Goal: Task Accomplishment & Management: Manage account settings

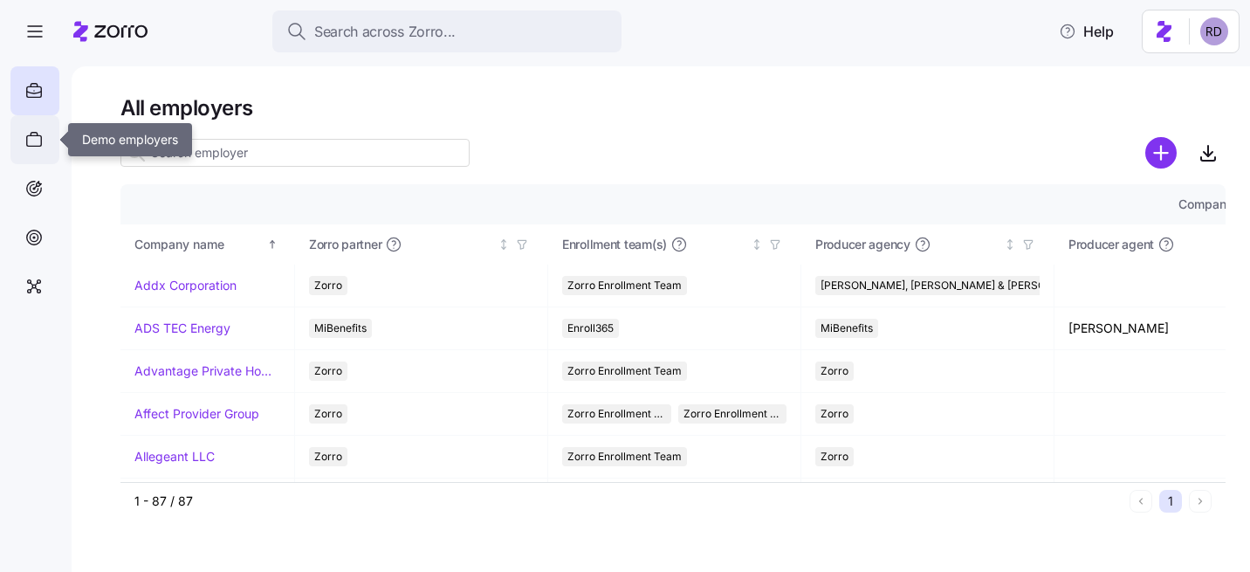
click at [42, 144] on icon at bounding box center [33, 139] width 19 height 21
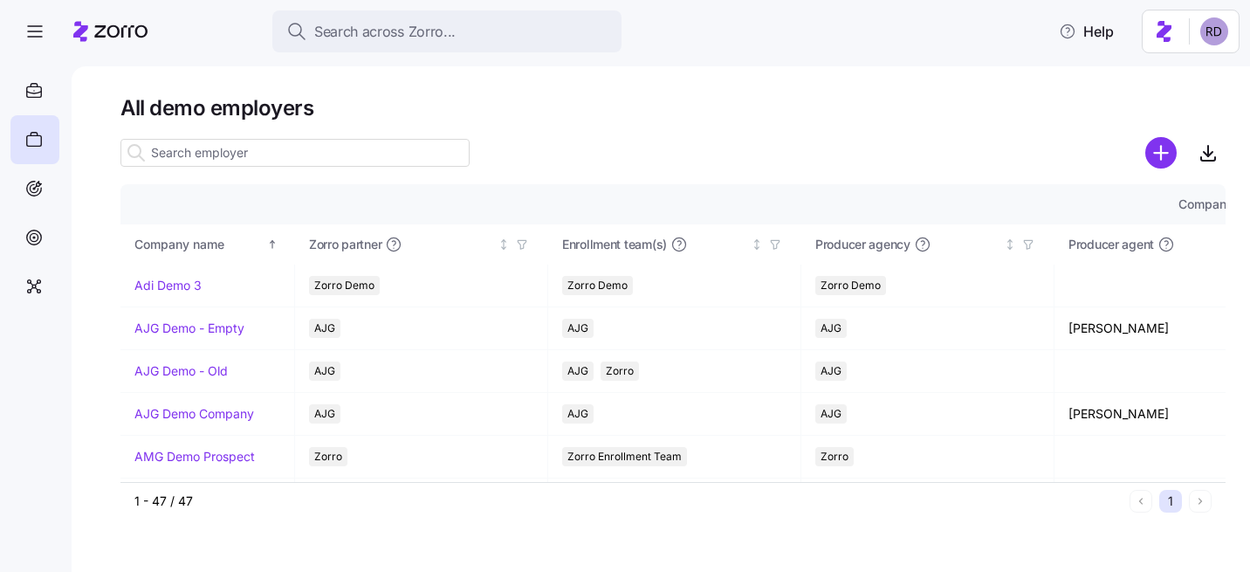
click at [200, 154] on input at bounding box center [294, 153] width 349 height 28
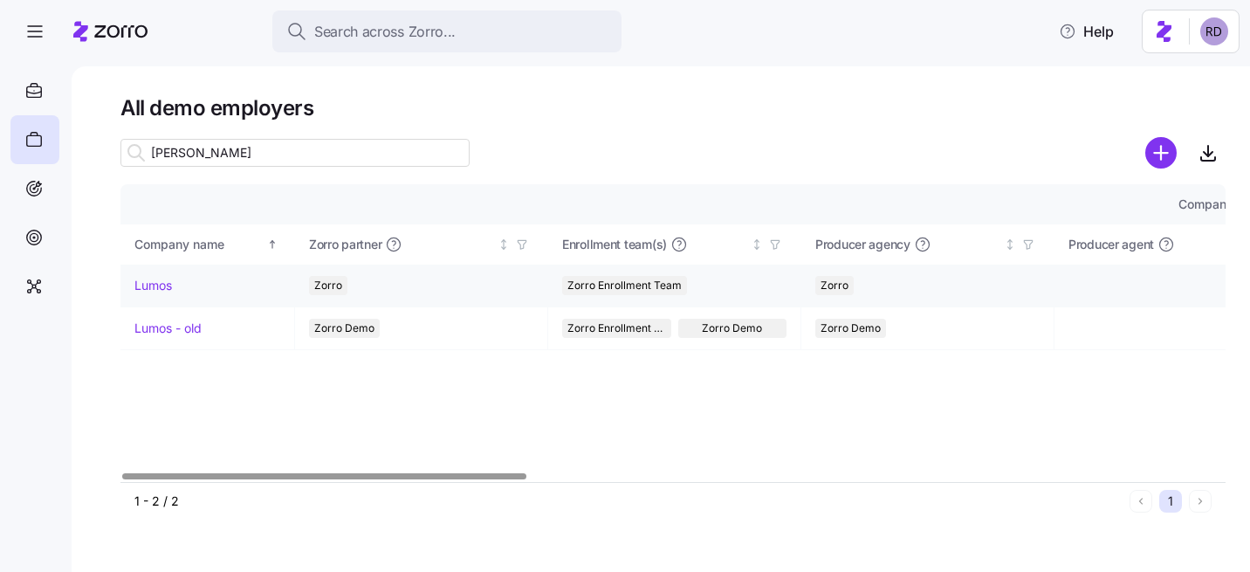
type input "[PERSON_NAME]"
click at [172, 284] on link "Lumos" at bounding box center [153, 285] width 38 height 17
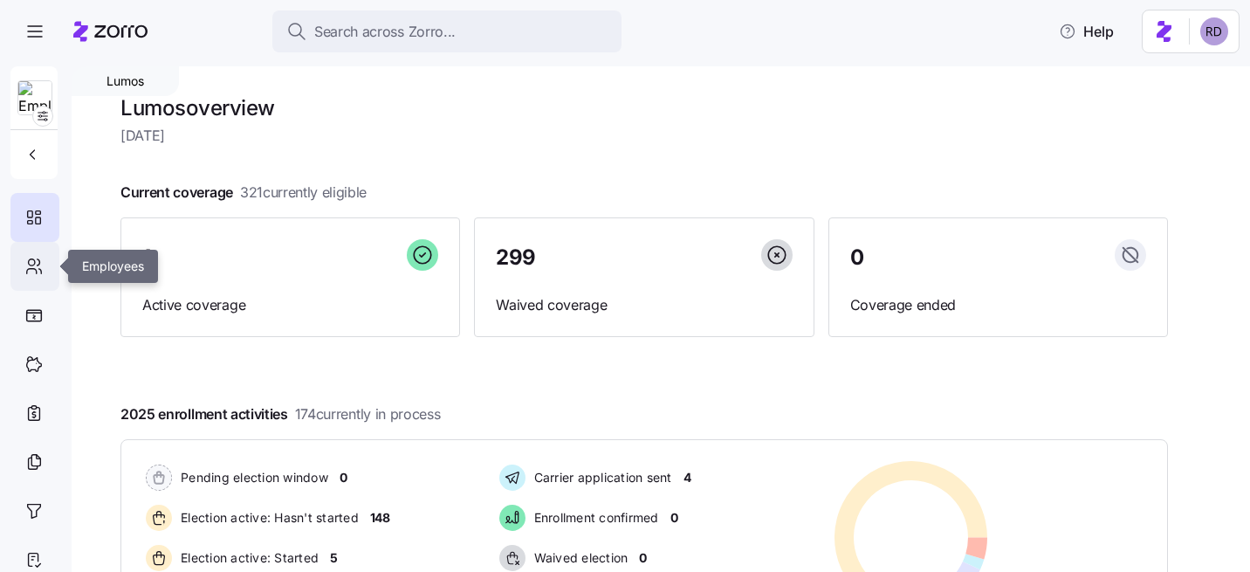
click at [41, 271] on icon at bounding box center [40, 271] width 3 height 4
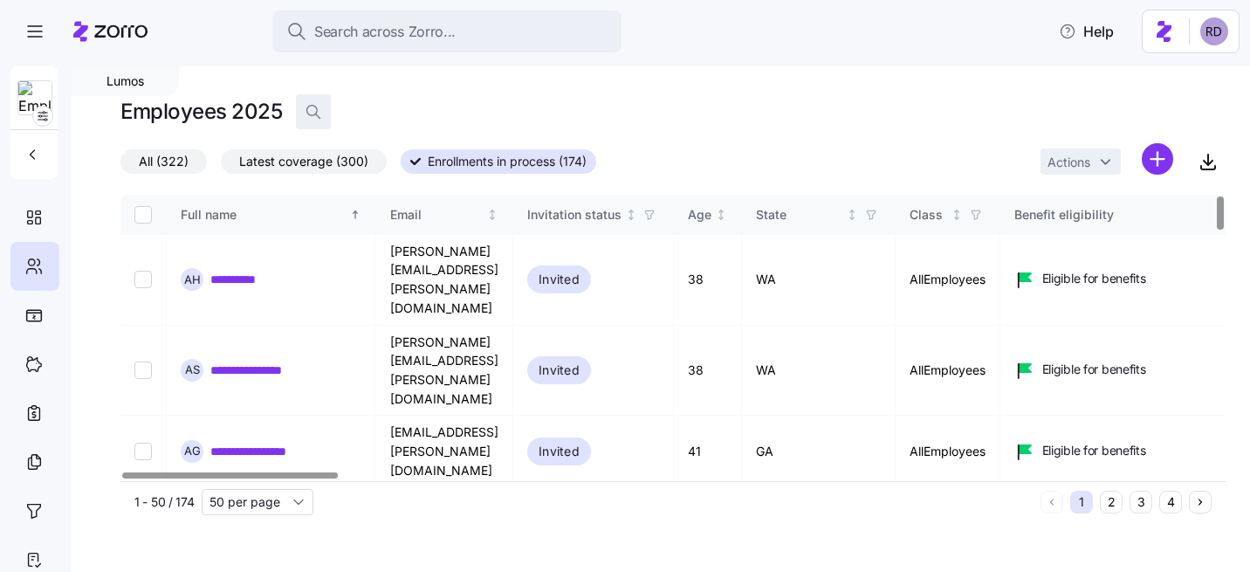
click at [321, 113] on span "button" at bounding box center [313, 111] width 33 height 33
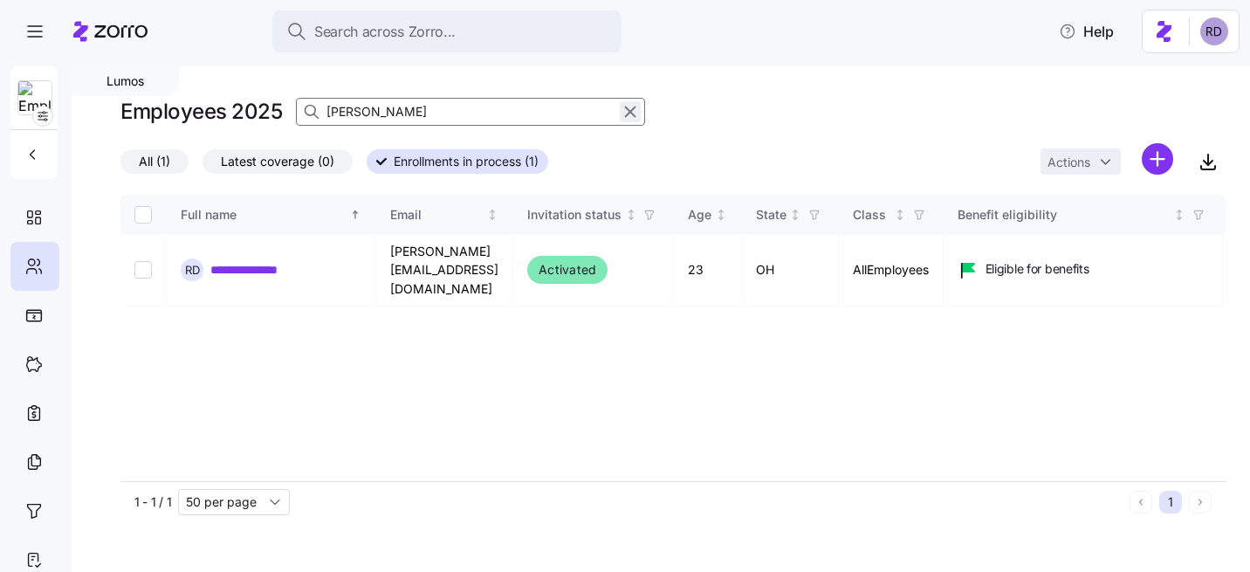
type input "[PERSON_NAME]"
click at [633, 110] on icon "button" at bounding box center [629, 111] width 19 height 21
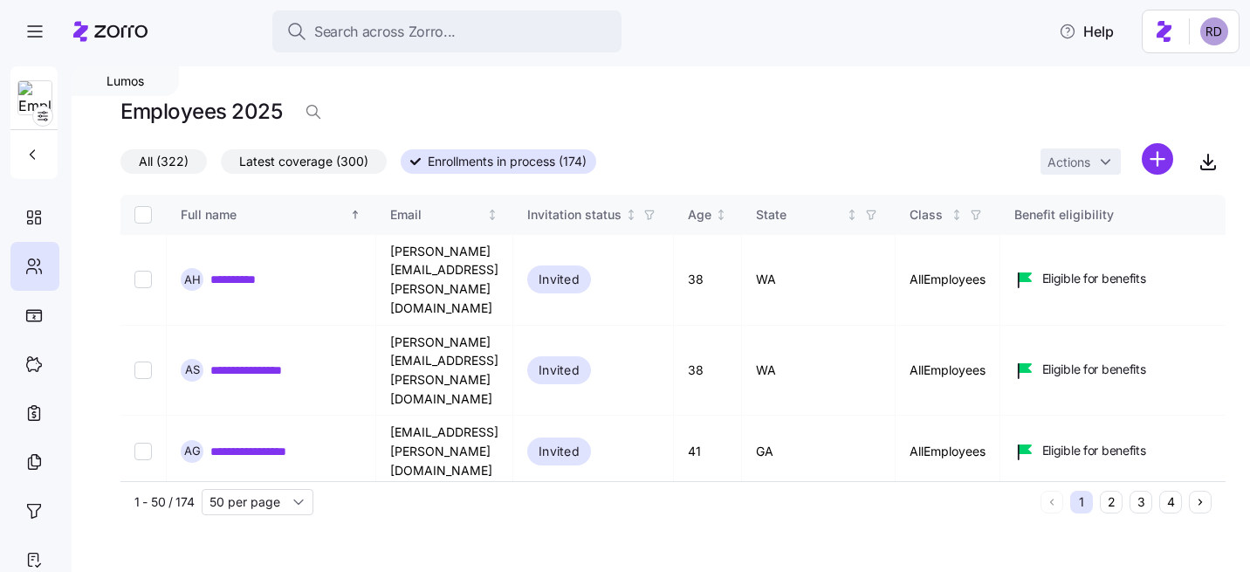
click at [705, 120] on div "Employees 2025" at bounding box center [672, 118] width 1105 height 49
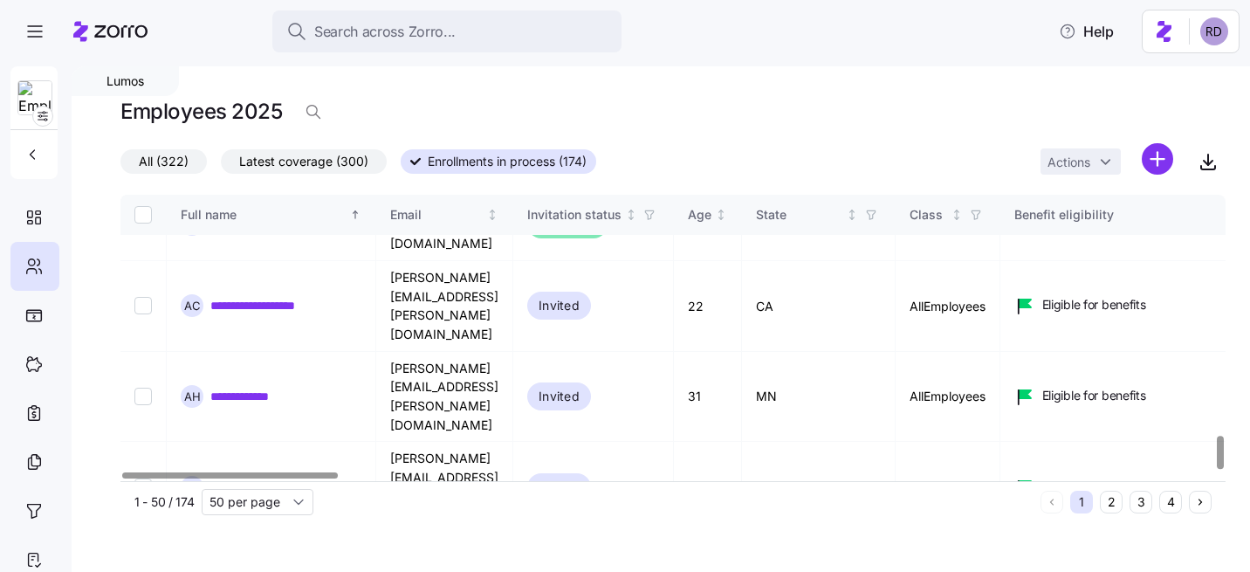
scroll to position [2076, 0]
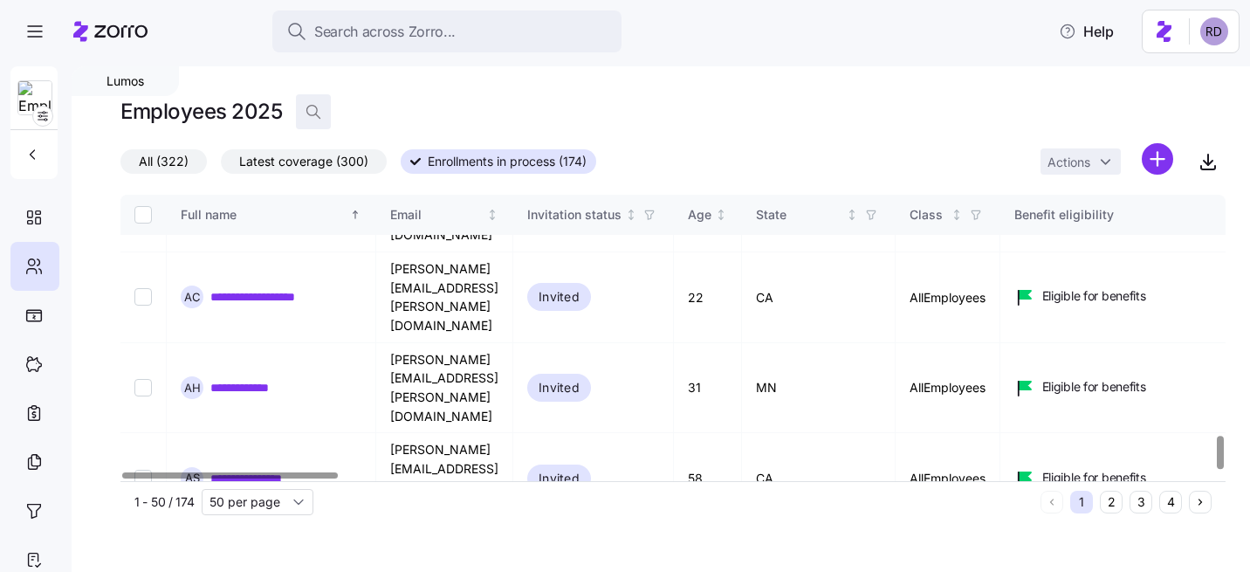
click at [305, 109] on icon "button" at bounding box center [313, 111] width 17 height 17
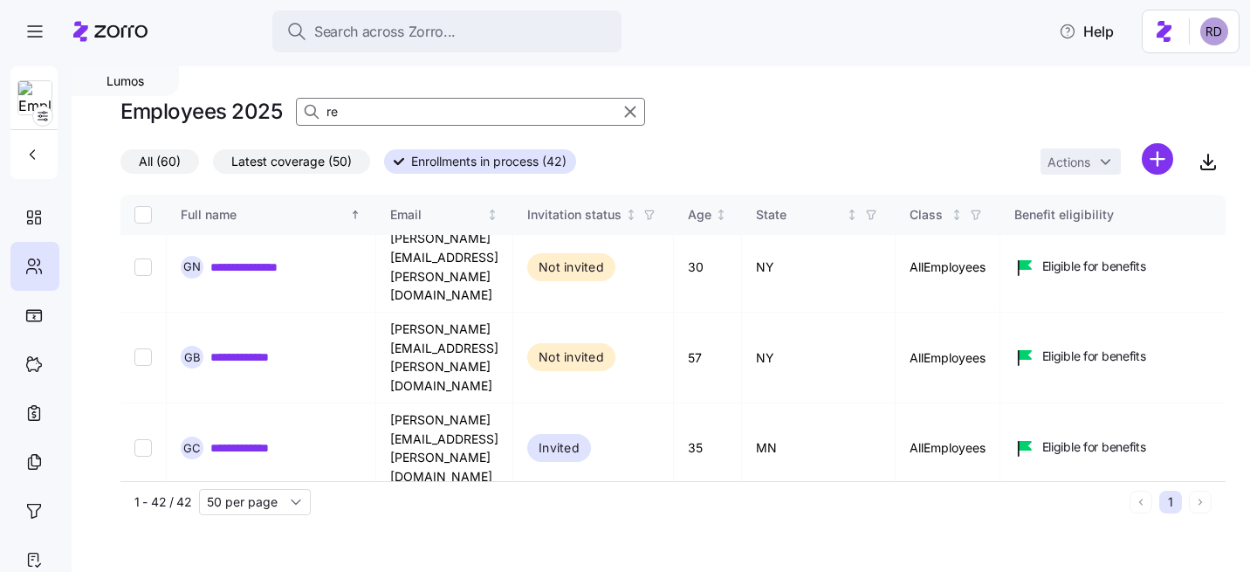
scroll to position [1716, 0]
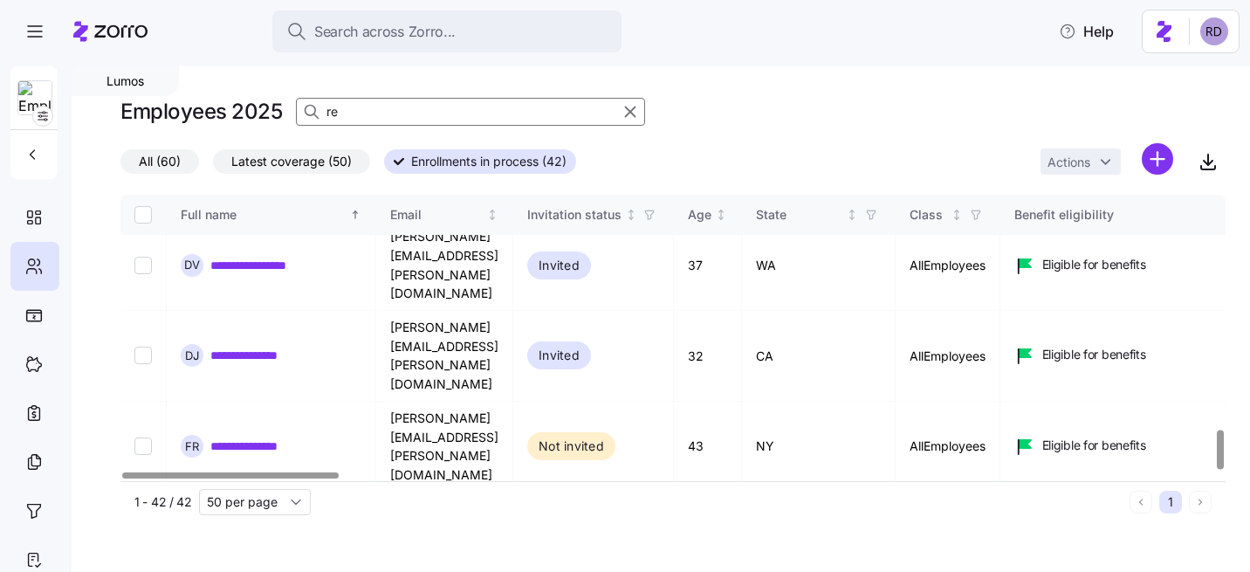
type input "re"
checkbox input "true"
click at [1046, 162] on html "**********" at bounding box center [625, 280] width 1250 height 561
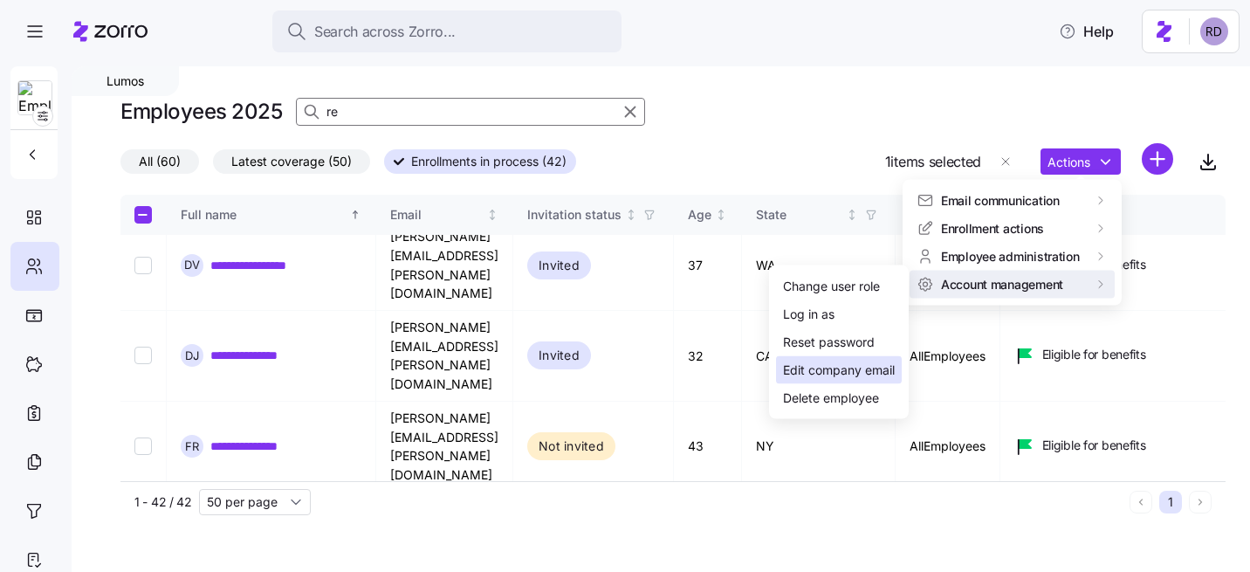
click at [837, 365] on div "Edit company email" at bounding box center [839, 369] width 112 height 19
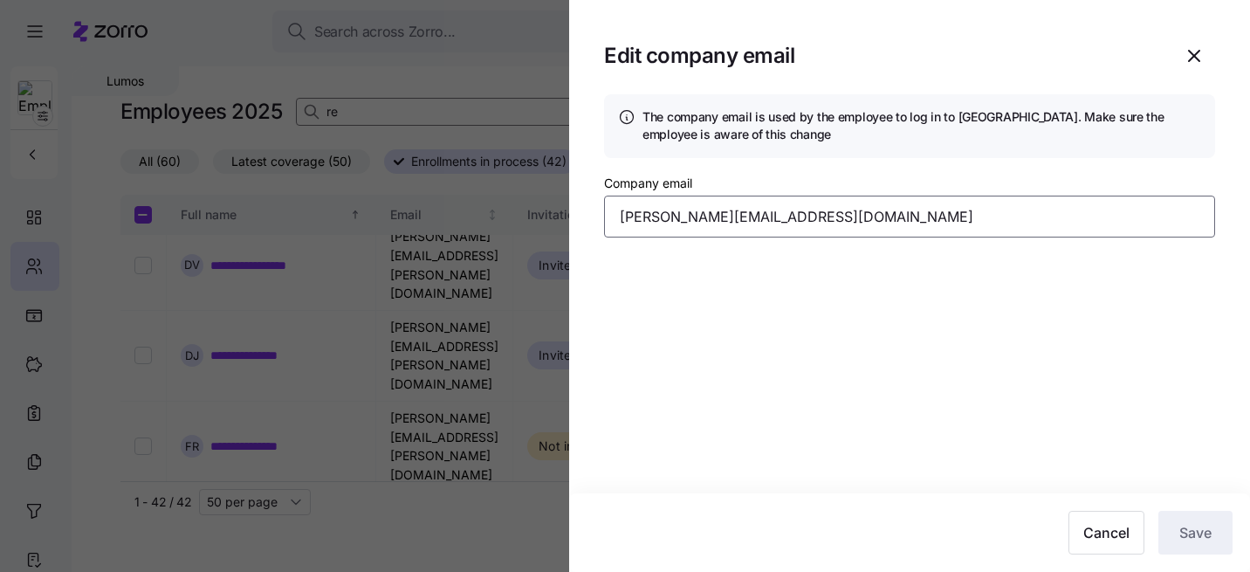
click at [758, 221] on input "[PERSON_NAME][EMAIL_ADDRESS][DOMAIN_NAME]" at bounding box center [909, 216] width 611 height 42
type input "[PERSON_NAME][EMAIL_ADDRESS][DOMAIN_NAME]"
click at [1168, 455] on section "Edit company email The company email is used by the employee to log in to Zorro…" at bounding box center [909, 286] width 681 height 572
click at [1183, 528] on span "Save" at bounding box center [1195, 532] width 32 height 21
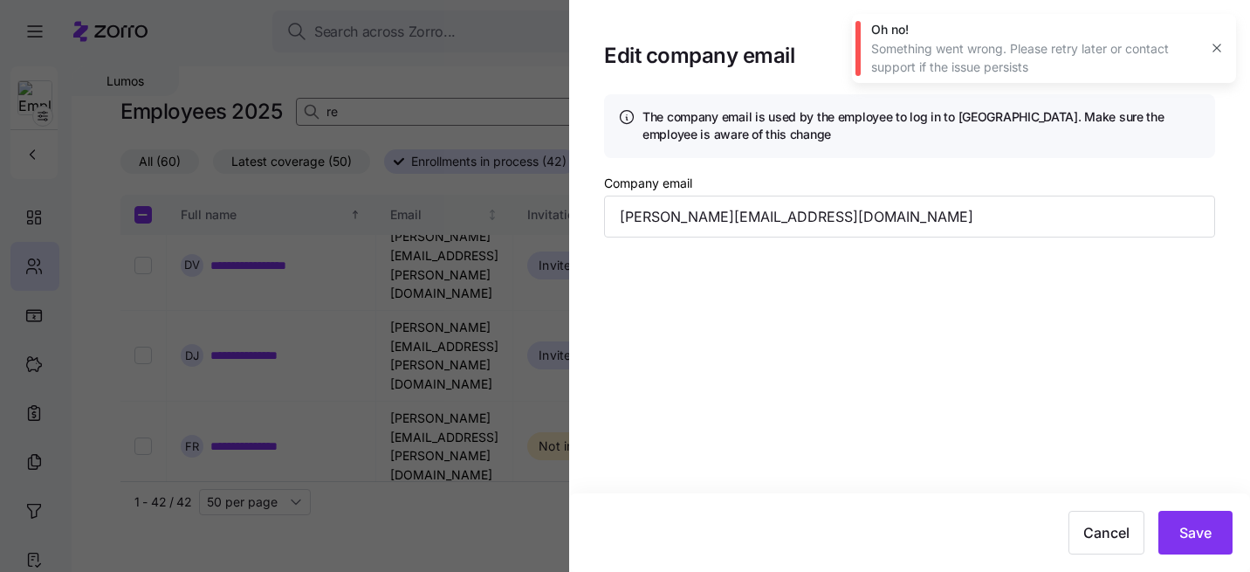
click at [1216, 43] on icon "button" at bounding box center [1217, 48] width 14 height 14
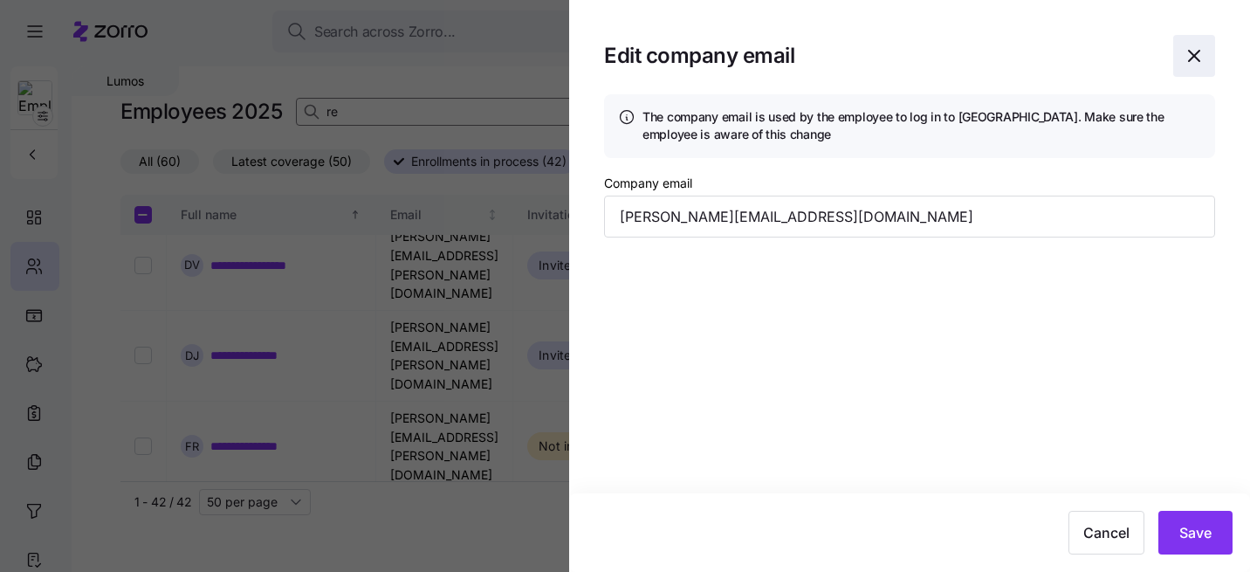
click at [1193, 38] on span "button" at bounding box center [1194, 56] width 40 height 40
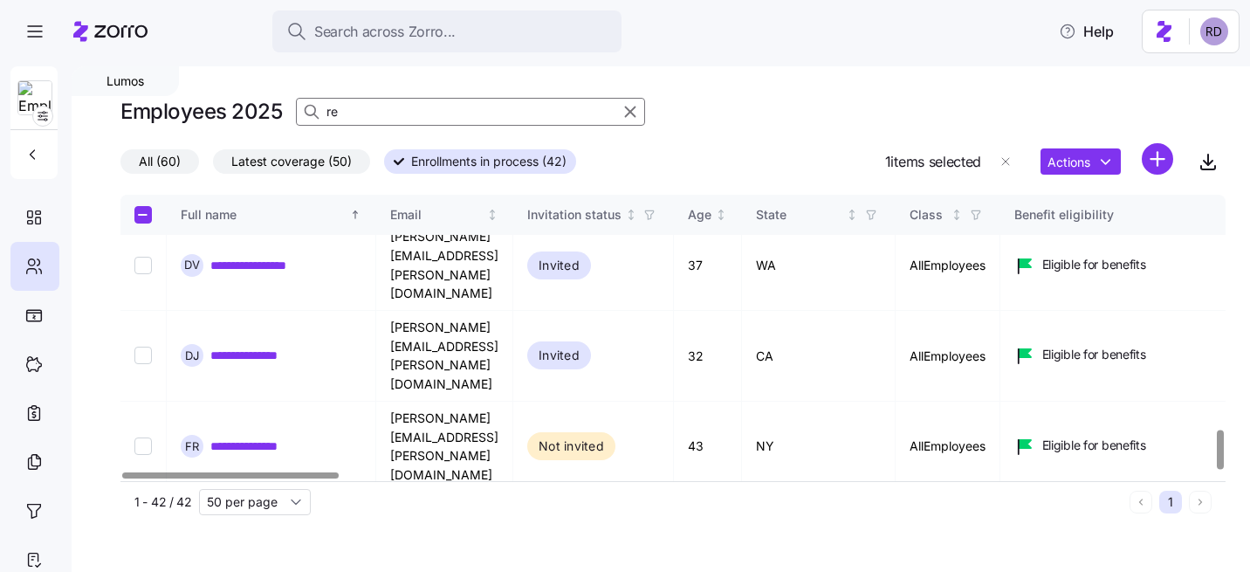
checkbox input "false"
